Goal: Task Accomplishment & Management: Manage account settings

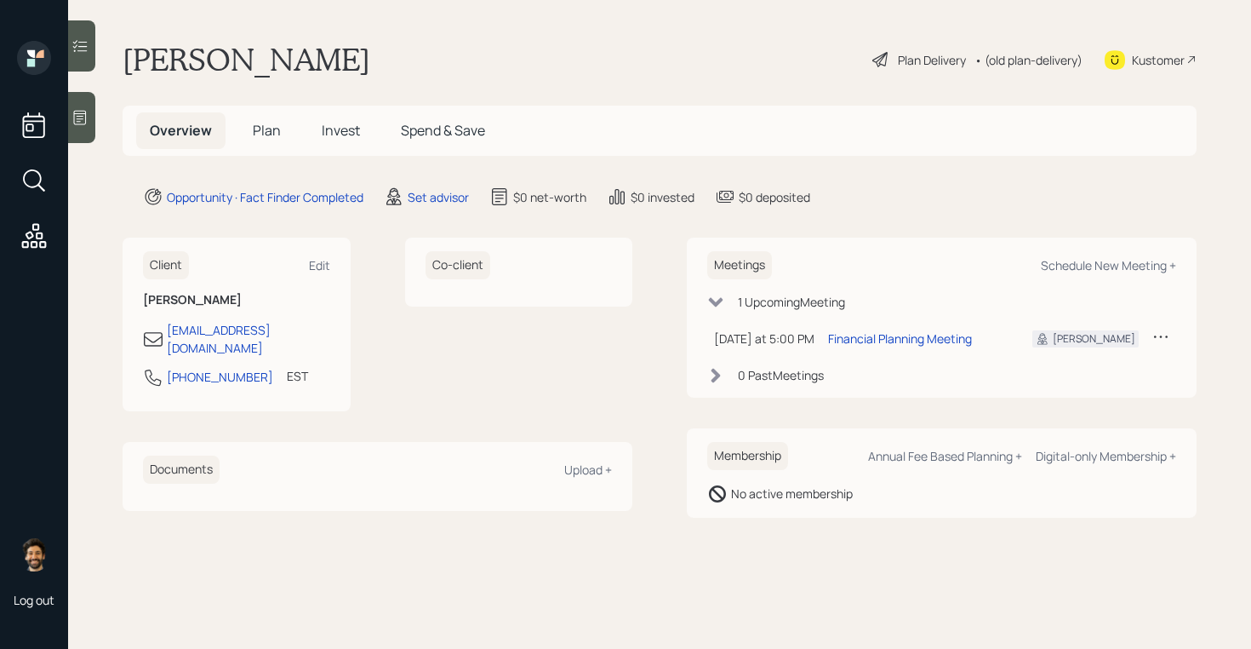
click at [1160, 334] on icon at bounding box center [1160, 336] width 17 height 17
click at [1069, 387] on div "Cancel" at bounding box center [1108, 385] width 123 height 16
